Goal: Task Accomplishment & Management: Manage account settings

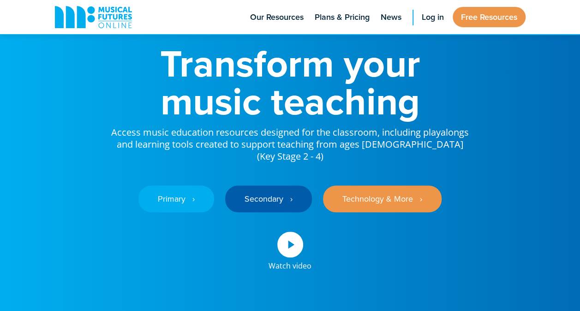
scroll to position [47, 0]
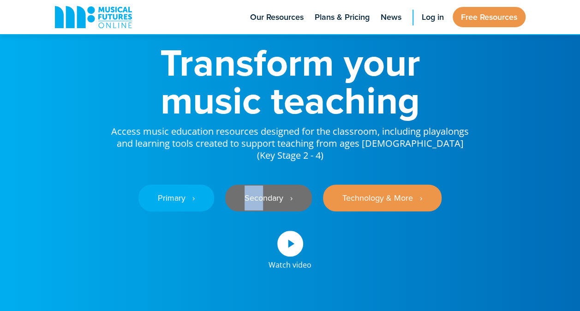
drag, startPoint x: 265, startPoint y: 171, endPoint x: 265, endPoint y: 185, distance: 13.8
click at [265, 185] on div "Primary ‎‏‏‎ ‎ › Secondary ‎‏‏‎ ‎ › Technology & More ‎‏‏‎ ‎ ›" at bounding box center [290, 190] width 360 height 59
click at [265, 185] on link "Secondary ‎‏‏‎ ‎ ›" at bounding box center [268, 197] width 87 height 27
click at [271, 187] on link "Secondary ‎‏‏‎ ‎ ›" at bounding box center [268, 197] width 87 height 27
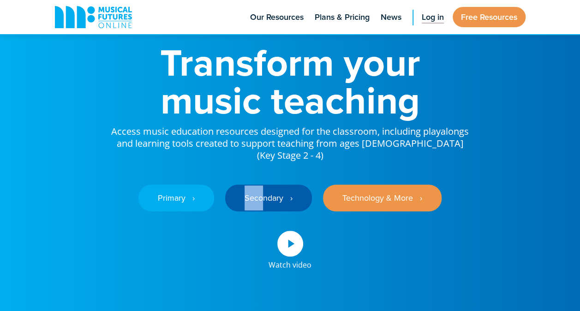
click at [423, 19] on span "Log in" at bounding box center [432, 17] width 22 height 12
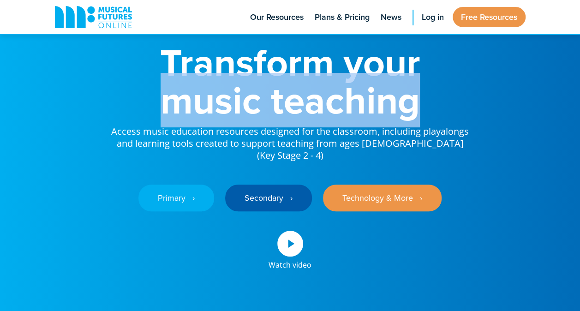
drag, startPoint x: 423, startPoint y: 19, endPoint x: 475, endPoint y: 81, distance: 80.8
click at [475, 81] on div "Transform your music teaching Access music education resources designed for the…" at bounding box center [290, 147] width 489 height 389
drag, startPoint x: 475, startPoint y: 81, endPoint x: 427, endPoint y: 14, distance: 82.4
click at [427, 14] on span "Log in" at bounding box center [432, 17] width 22 height 12
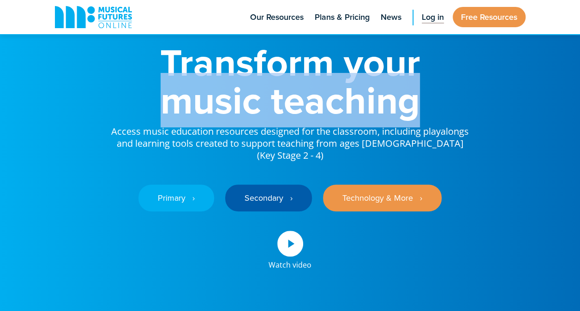
click at [427, 14] on span "Log in" at bounding box center [432, 17] width 22 height 12
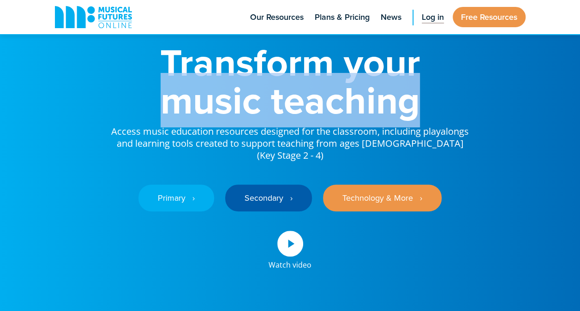
click at [427, 14] on span "Log in" at bounding box center [432, 17] width 22 height 12
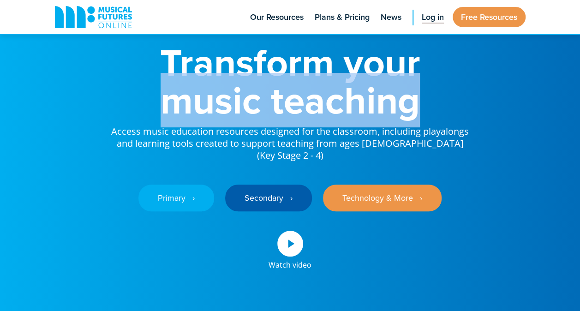
click at [427, 14] on span "Log in" at bounding box center [432, 17] width 22 height 12
drag, startPoint x: 427, startPoint y: 14, endPoint x: 463, endPoint y: 141, distance: 131.8
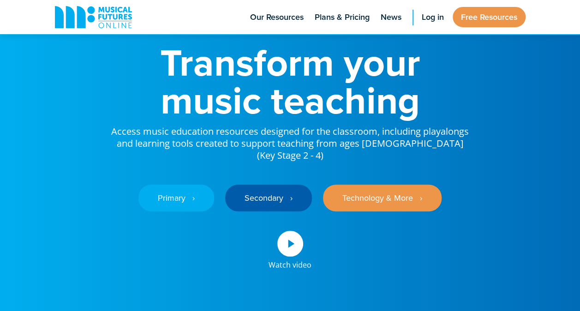
click at [463, 141] on p "Access music education resources designed for the classroom, including playalon…" at bounding box center [290, 140] width 360 height 42
click at [434, 22] on span "Log in" at bounding box center [432, 17] width 22 height 12
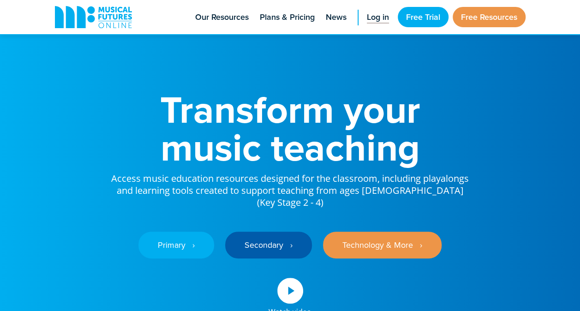
click at [378, 19] on span "Log in" at bounding box center [378, 17] width 22 height 12
